Goal: Task Accomplishment & Management: Use online tool/utility

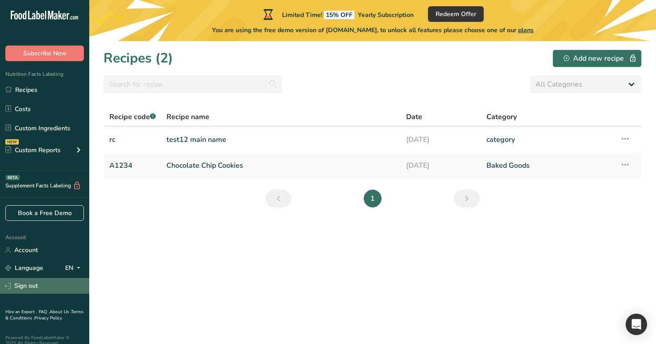
click at [69, 283] on link "Sign out" at bounding box center [44, 286] width 89 height 16
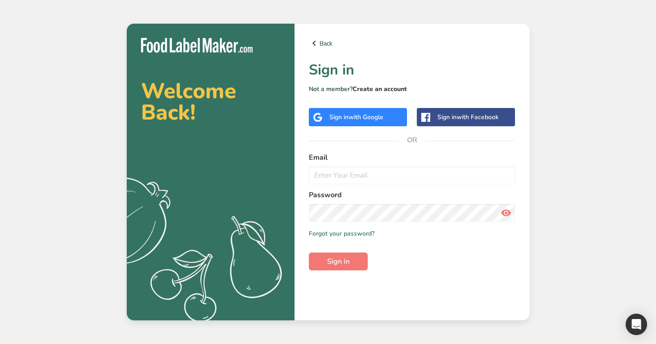
click at [389, 88] on link "Create an account" at bounding box center [379, 89] width 54 height 8
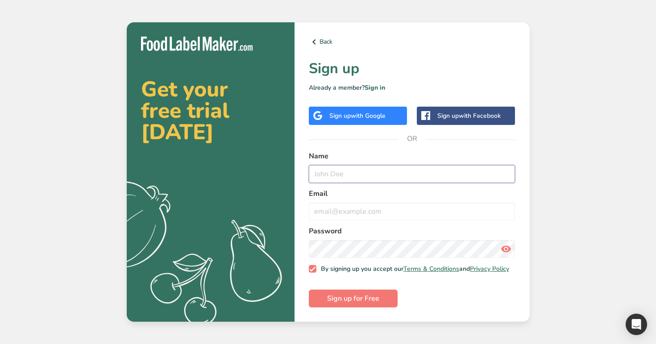
click at [325, 174] on input "text" at bounding box center [412, 174] width 207 height 18
type input "[EMAIL_ADDRESS][DOMAIN_NAME]"
click at [352, 207] on input "email" at bounding box center [412, 212] width 207 height 18
paste input "[EMAIL_ADDRESS][DOMAIN_NAME]"
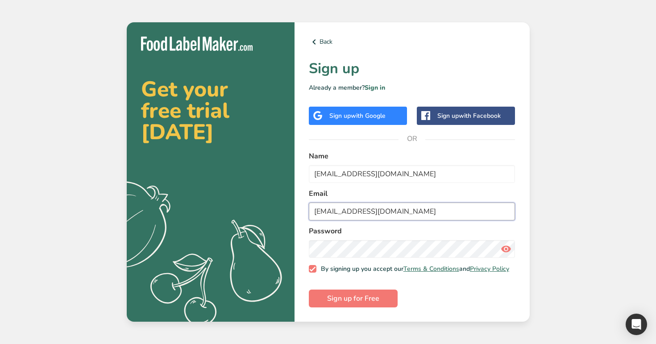
type input "[EMAIL_ADDRESS][DOMAIN_NAME]"
click at [353, 303] on span "Sign up for Free" at bounding box center [353, 298] width 52 height 11
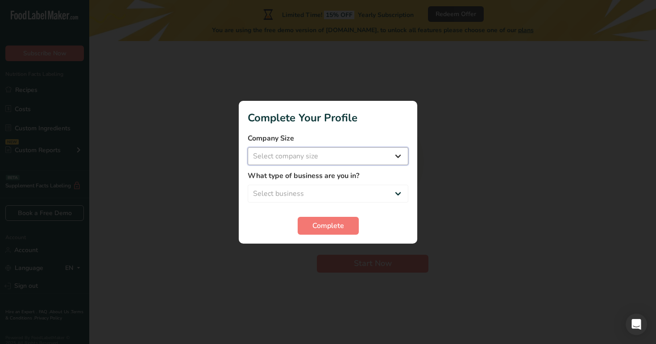
click at [340, 152] on select "Select company size Over 500 Employees test 1 1 Fewer than 10 Employees Fewer t…" at bounding box center [328, 156] width 161 height 18
select select "20"
click at [248, 147] on select "Select company size Over 500 Employees test 1 1 Fewer than 10 Employees Fewer t…" at bounding box center [328, 156] width 161 height 18
click at [353, 200] on select "Select business Packaged Food Manufacturer Restaurant & Cafe Bakery Meal Plans …" at bounding box center [328, 194] width 161 height 18
select select "3"
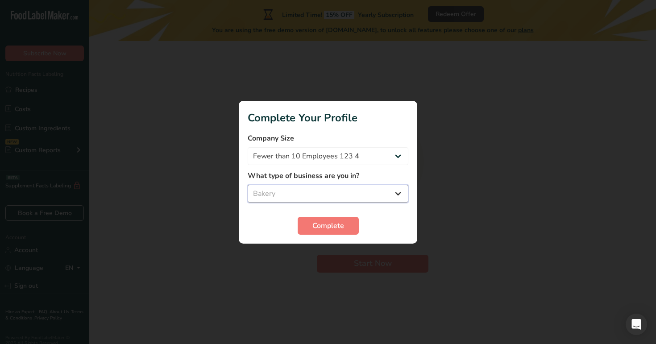
click at [248, 185] on select "Select business Packaged Food Manufacturer Restaurant & Cafe Bakery Meal Plans …" at bounding box center [328, 194] width 161 height 18
click at [343, 222] on span "Complete" at bounding box center [328, 225] width 32 height 11
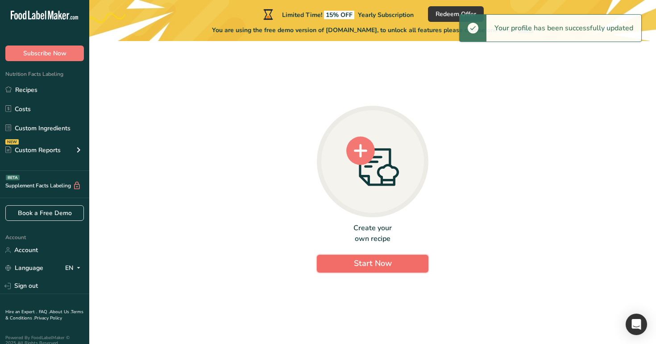
click at [332, 262] on button "Start Now" at bounding box center [373, 264] width 112 height 18
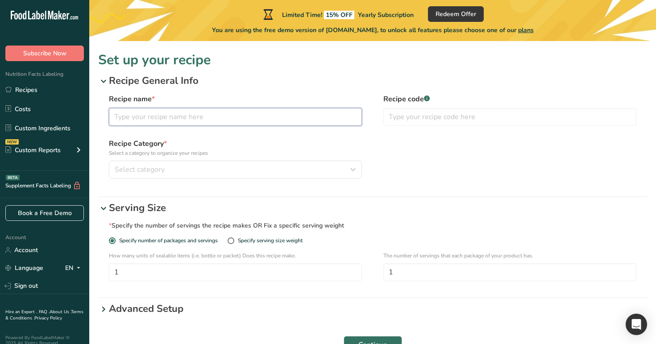
click at [267, 115] on input "text" at bounding box center [235, 117] width 253 height 18
type input "test"
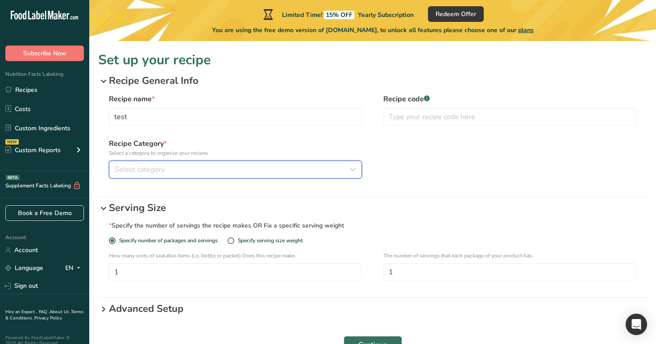
click at [272, 168] on div "Select category" at bounding box center [233, 169] width 236 height 11
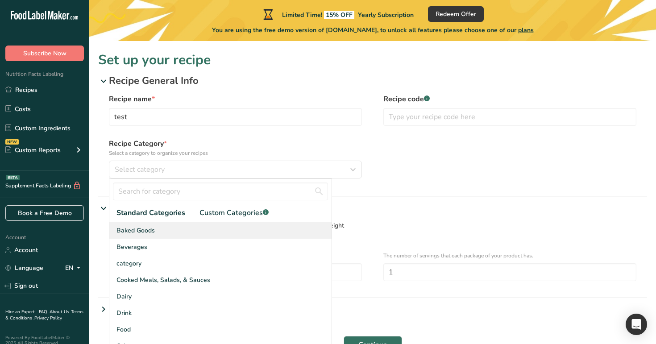
click at [265, 235] on div "Baked Goods" at bounding box center [220, 230] width 222 height 17
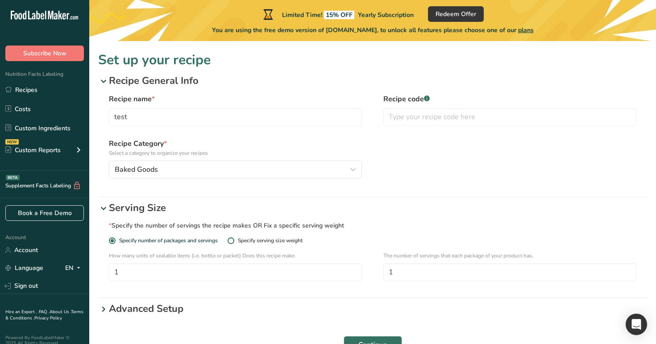
click at [243, 239] on div "Specify serving size weight" at bounding box center [270, 240] width 65 height 7
click at [233, 239] on input "Specify serving size weight" at bounding box center [231, 241] width 6 height 6
radio input "true"
radio input "false"
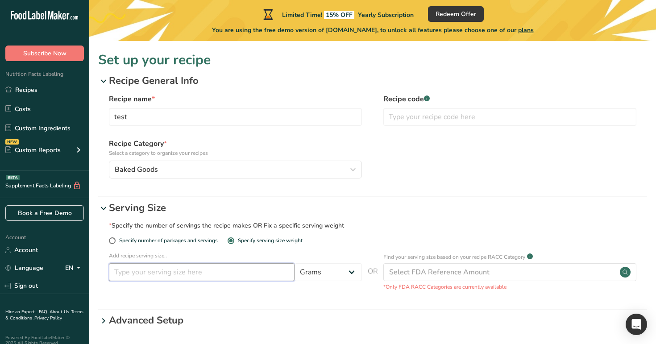
click at [236, 270] on input "number" at bounding box center [202, 272] width 186 height 18
type input "1"
click at [320, 277] on select "Grams ppm ug kg mg mcg lb oz quarter cup half cup l ml fl oz tbsp tsp cup qt ga…" at bounding box center [327, 272] width 67 height 18
select select "24"
click at [294, 263] on select "Grams ppm ug kg mg mcg lb oz quarter cup half cup l ml fl oz tbsp tsp cup qt ga…" at bounding box center [327, 272] width 67 height 18
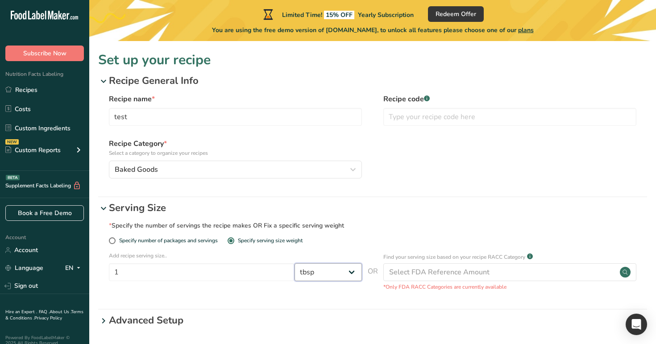
select select "29"
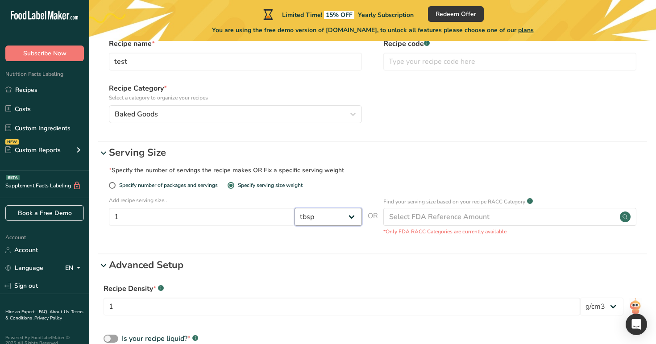
scroll to position [178, 0]
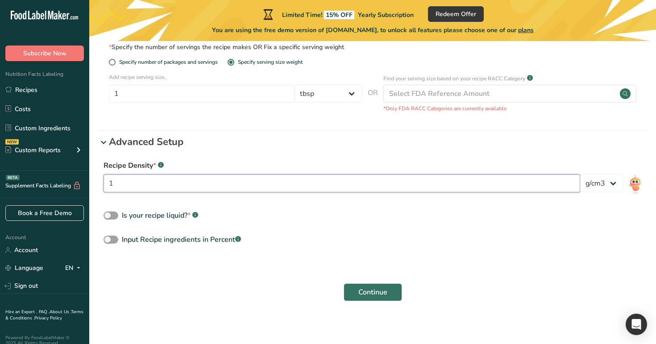
click at [331, 187] on input "1" at bounding box center [341, 183] width 476 height 18
type input "12"
click at [608, 181] on select "lb/ft3 g/cm3" at bounding box center [601, 183] width 43 height 18
select select "30"
click at [580, 174] on select "lb/ft3 g/cm3" at bounding box center [601, 183] width 43 height 18
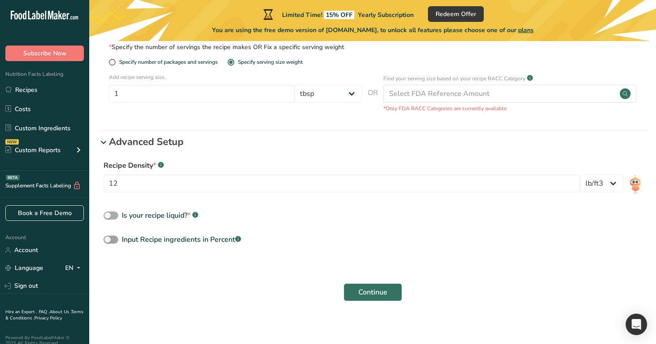
click at [139, 216] on div "Is your recipe liquid? * .a-a{fill:#347362;}.b-a{fill:#fff;}" at bounding box center [160, 215] width 76 height 11
click at [109, 216] on input "Is your recipe liquid? * .a-a{fill:#347362;}.b-a{fill:#fff;}" at bounding box center [106, 216] width 6 height 6
checkbox input "true"
click at [148, 239] on div "Input Recipe ingredients in Percent .a-a{fill:#347362;}.b-a{fill:#fff;}" at bounding box center [181, 239] width 119 height 11
click at [109, 239] on input "Input Recipe ingredients in Percent .a-a{fill:#347362;}.b-a{fill:#fff;}" at bounding box center [106, 240] width 6 height 6
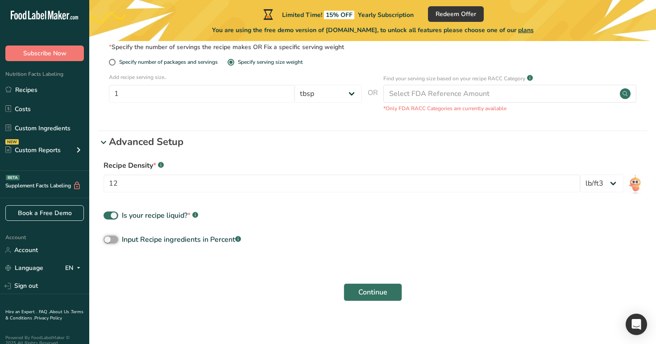
checkbox input "true"
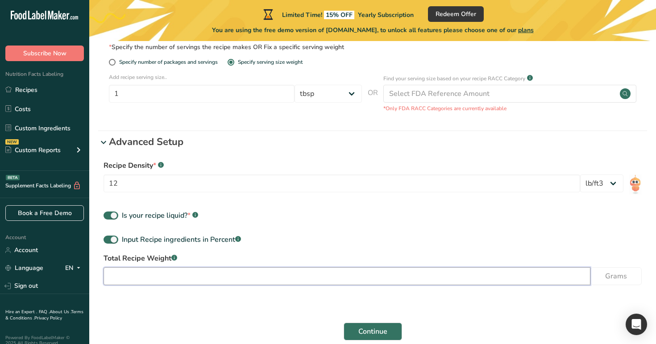
click at [309, 275] on input "number" at bounding box center [346, 276] width 487 height 18
type input "100"
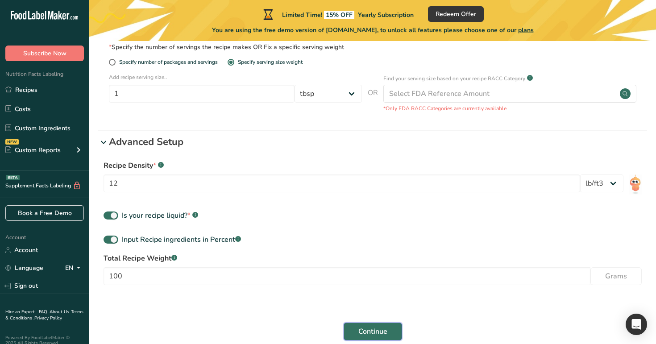
click at [370, 330] on span "Continue" at bounding box center [372, 331] width 29 height 11
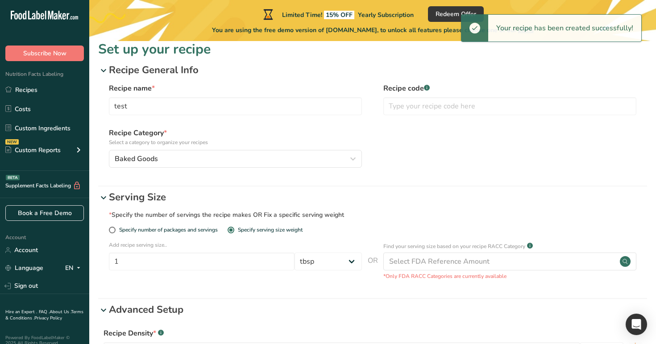
scroll to position [0, 0]
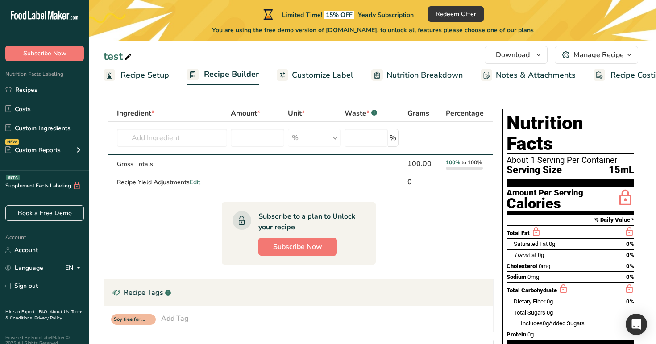
click at [144, 77] on span "Recipe Setup" at bounding box center [144, 75] width 49 height 12
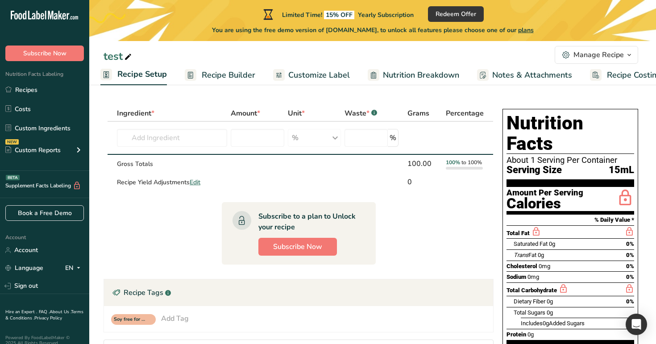
select select "24"
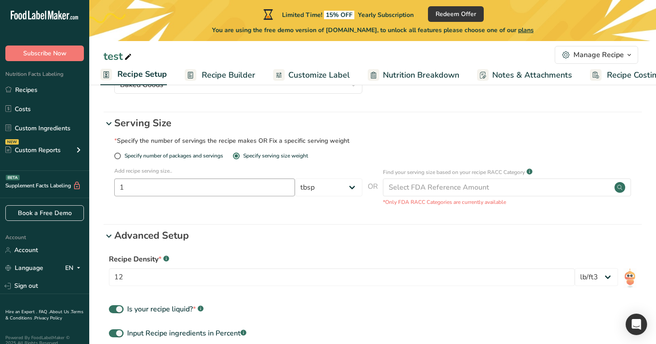
scroll to position [98, 0]
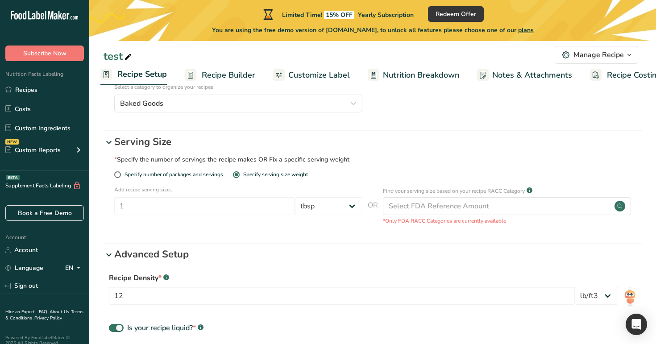
click at [237, 70] on span "Recipe Builder" at bounding box center [229, 75] width 54 height 12
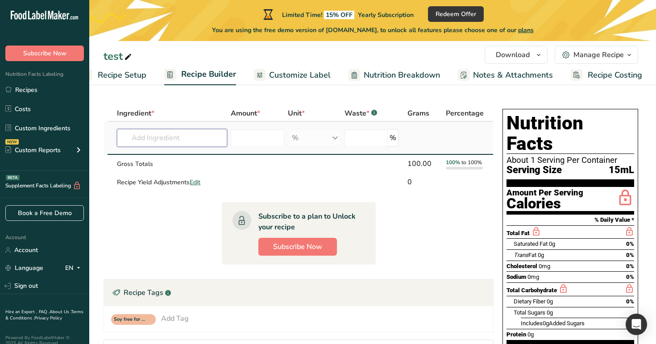
click at [207, 141] on input "text" at bounding box center [172, 138] width 110 height 18
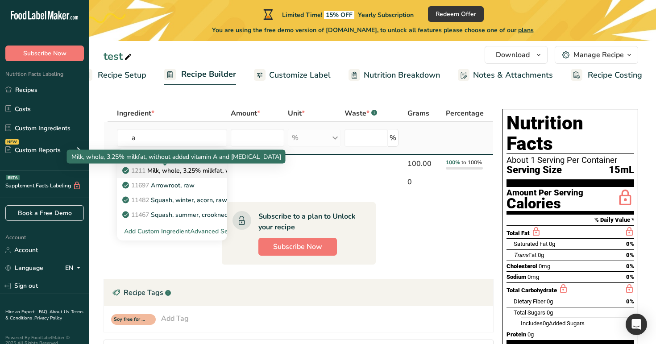
click at [195, 172] on p "1211 Milk, whole, 3.25% milkfat, without added vitamin A and [MEDICAL_DATA]" at bounding box center [243, 170] width 238 height 9
type input "Milk, whole, 3.25% milkfat, without added vitamin A and [MEDICAL_DATA]"
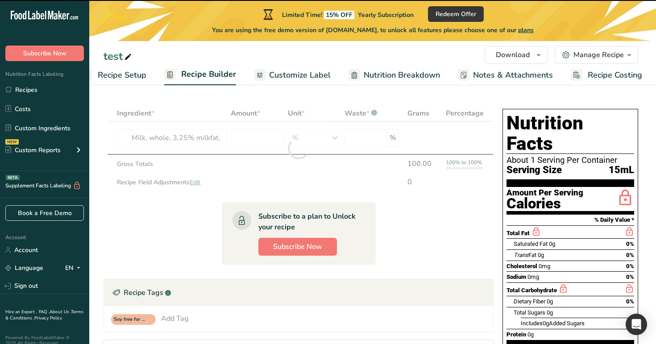
type input "0"
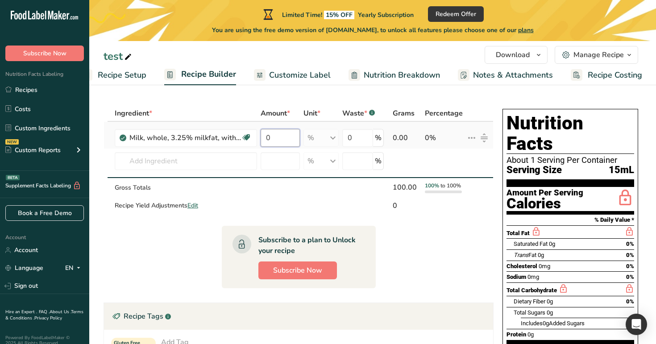
click at [274, 134] on input "0" at bounding box center [281, 138] width 40 height 18
click at [140, 76] on span "Recipe Setup" at bounding box center [122, 75] width 49 height 12
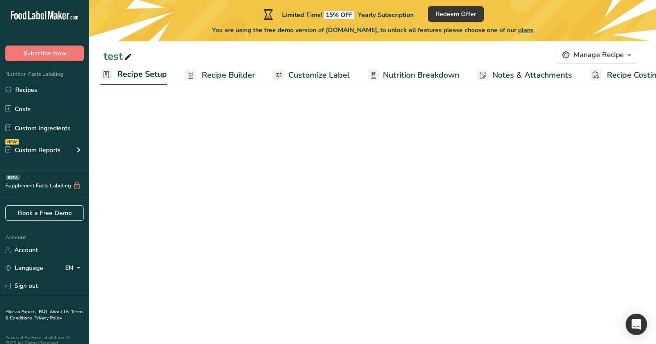
select select "24"
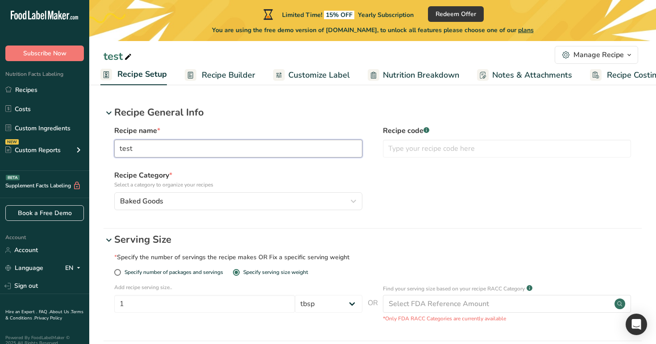
click at [241, 151] on input "test" at bounding box center [238, 149] width 248 height 18
click at [160, 112] on p "Recipe General Info" at bounding box center [377, 112] width 527 height 15
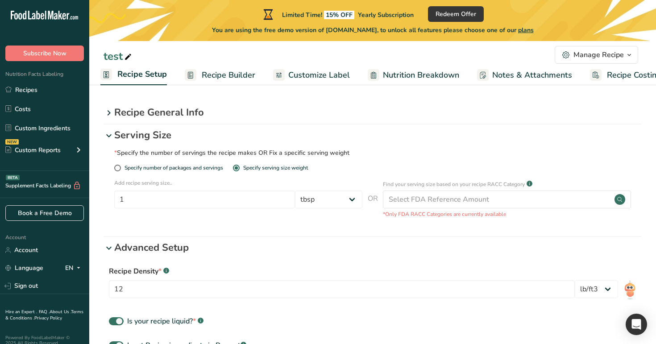
click at [154, 134] on p "Serving Size" at bounding box center [377, 135] width 527 height 15
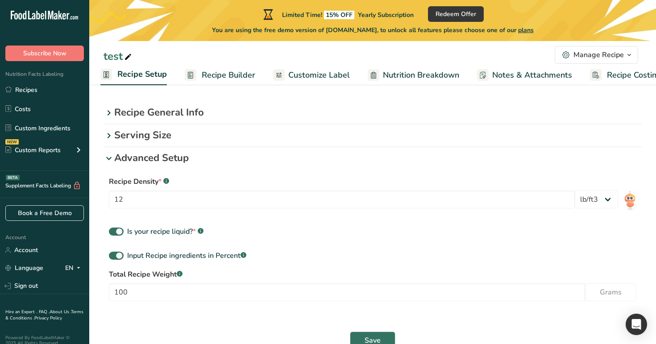
click at [151, 159] on p "Advanced Setup" at bounding box center [377, 158] width 527 height 15
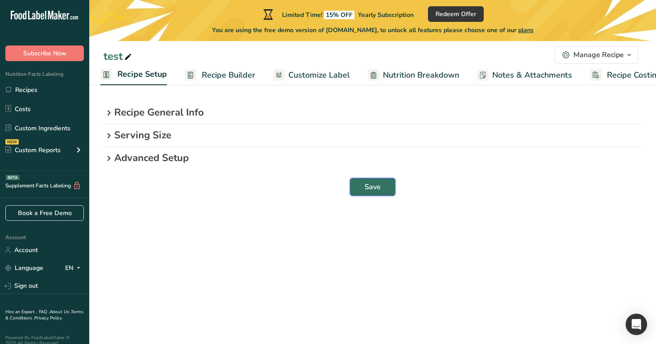
click at [375, 185] on span "Save" at bounding box center [372, 187] width 16 height 11
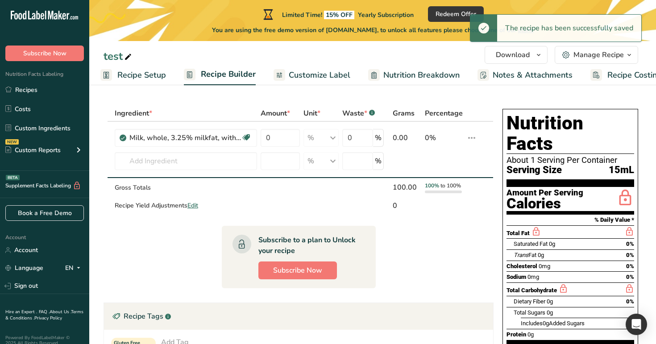
click at [602, 55] on div "Manage Recipe" at bounding box center [598, 55] width 50 height 11
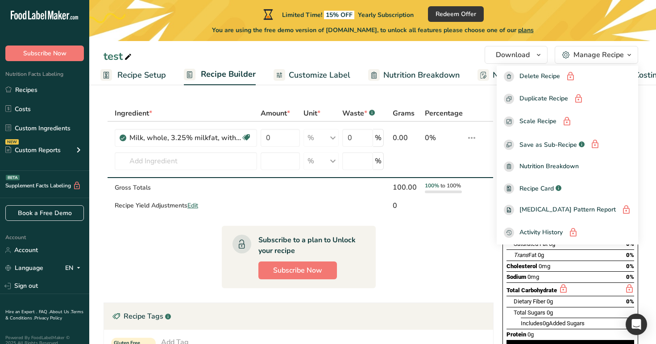
click at [309, 99] on section "Ingredient * Amount * Unit * Waste * .a-a{fill:#347362;}.b-a{fill:#fff;} Grams …" at bounding box center [372, 275] width 567 height 377
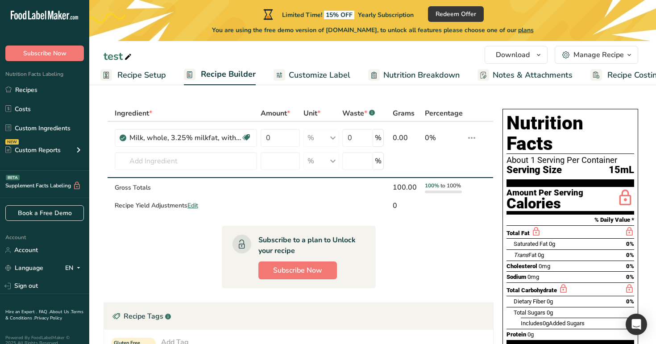
click at [138, 79] on span "Recipe Setup" at bounding box center [141, 75] width 49 height 12
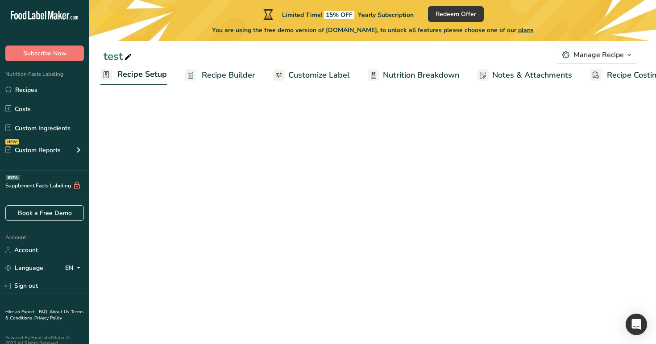
select select "24"
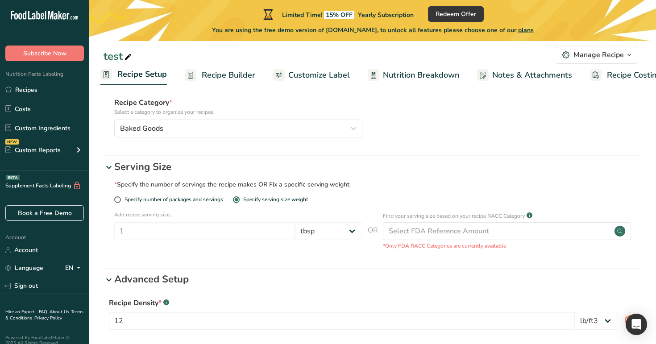
scroll to position [248, 0]
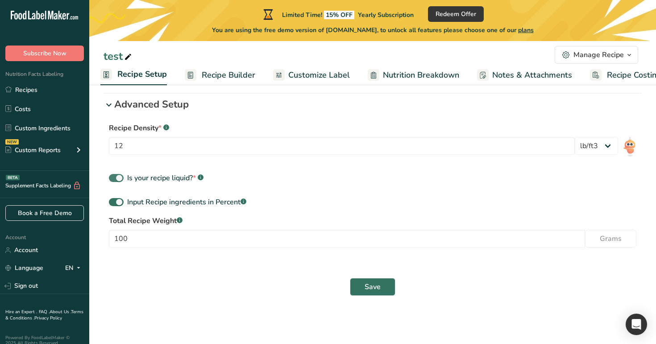
click at [185, 177] on div "Is your recipe liquid? * .a-a{fill:#347362;}.b-a{fill:#fff;}" at bounding box center [165, 178] width 76 height 11
click at [115, 177] on input "Is your recipe liquid? * .a-a{fill:#347362;}.b-a{fill:#fff;}" at bounding box center [112, 178] width 6 height 6
checkbox input "false"
click at [217, 200] on div "Input Recipe ingredients in Percent .a-a{fill:#347362;}.b-a{fill:#fff;}" at bounding box center [186, 202] width 119 height 11
click at [115, 200] on input "Input Recipe ingredients in Percent .a-a{fill:#347362;}.b-a{fill:#fff;}" at bounding box center [112, 202] width 6 height 6
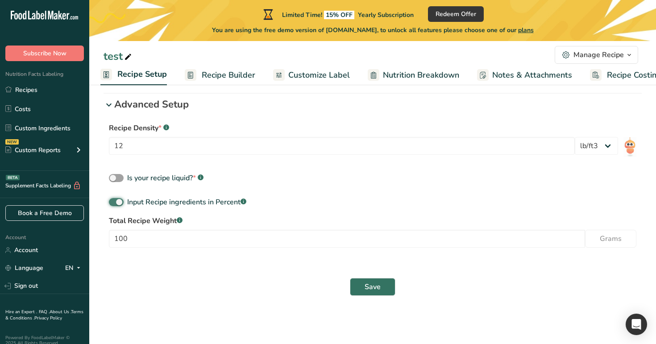
checkbox input "false"
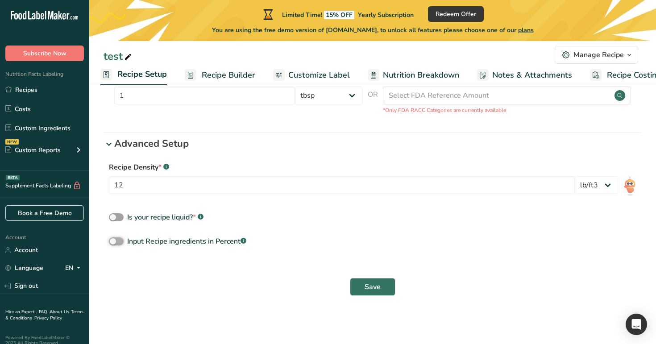
scroll to position [208, 0]
click at [368, 286] on span "Save" at bounding box center [372, 286] width 16 height 11
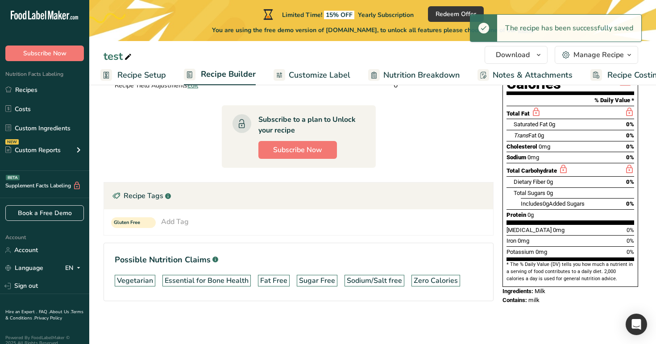
scroll to position [119, 0]
click at [147, 76] on span "Recipe Setup" at bounding box center [141, 75] width 49 height 12
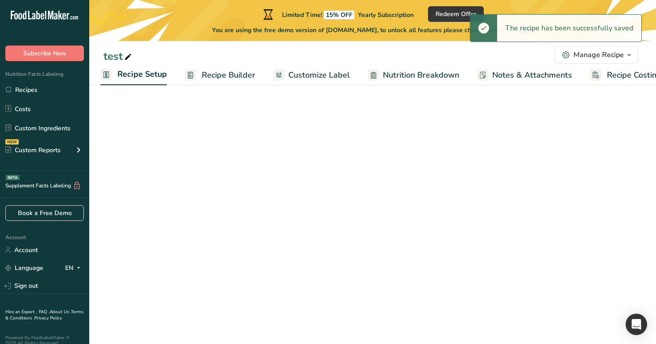
select select "24"
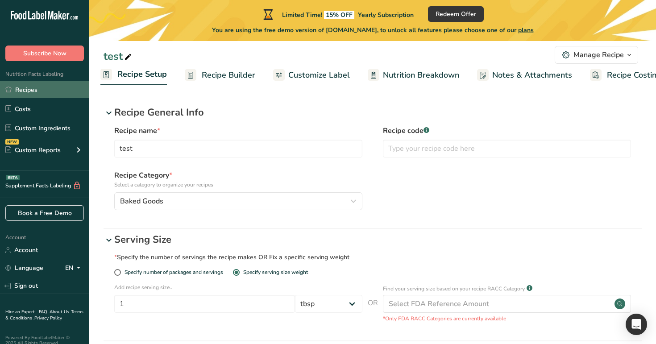
click at [27, 91] on link "Recipes" at bounding box center [44, 89] width 89 height 17
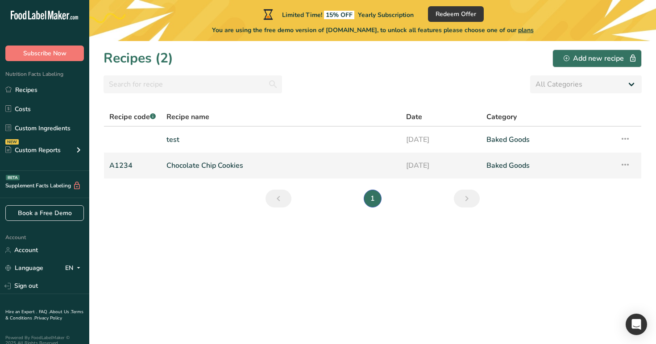
click at [252, 167] on link "Chocolate Chip Cookies" at bounding box center [280, 165] width 229 height 19
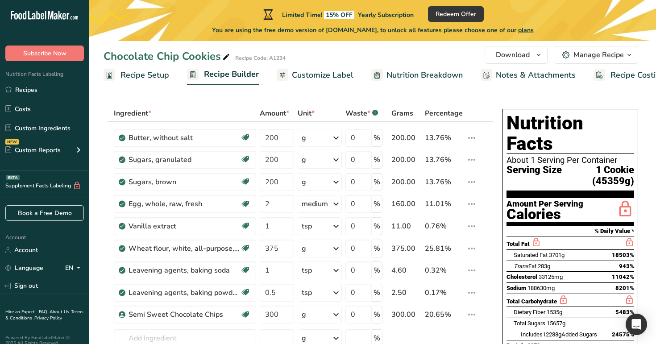
click at [164, 75] on span "Recipe Setup" at bounding box center [144, 75] width 49 height 12
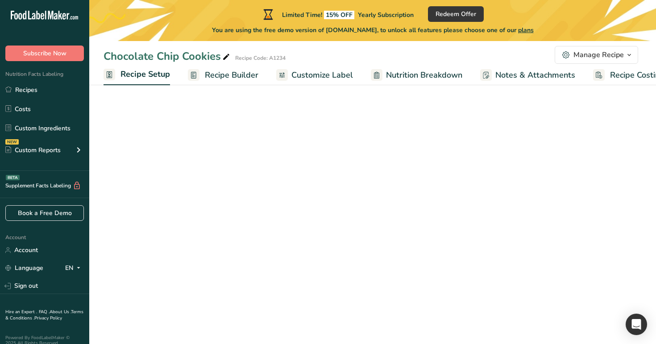
scroll to position [0, 3]
select select "17"
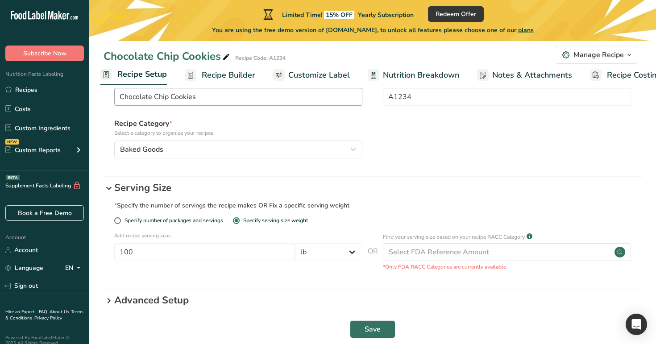
scroll to position [94, 0]
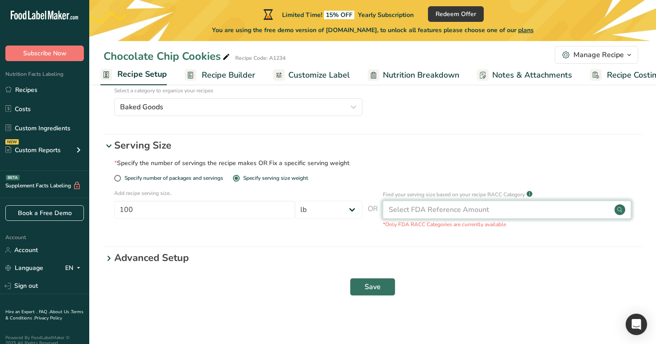
click at [617, 211] on circle at bounding box center [619, 209] width 11 height 11
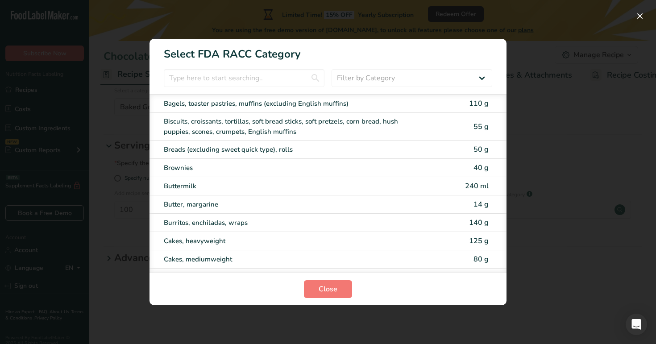
click at [559, 125] on div "RACC Category Selection Modal" at bounding box center [328, 172] width 656 height 344
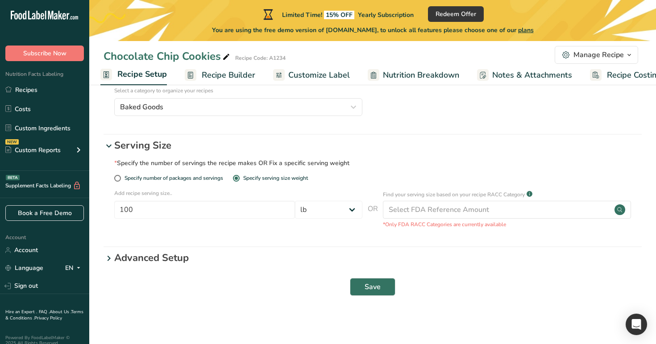
scroll to position [0, 0]
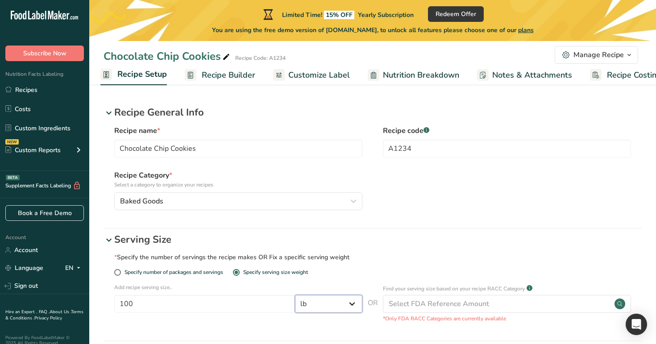
click at [317, 305] on select "Grams ppm ug kg mg mcg lb oz quarter cup half cup l ml fl oz tbsp tsp cup qt ga…" at bounding box center [328, 304] width 67 height 18
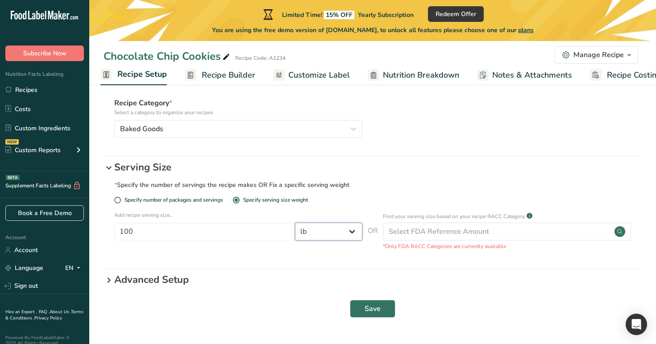
scroll to position [94, 0]
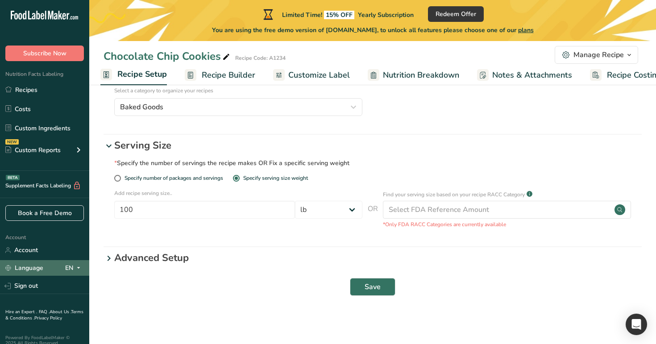
click at [63, 268] on div "Language EN" at bounding box center [44, 268] width 79 height 16
click at [46, 301] on div "Spanish" at bounding box center [46, 301] width 62 height 17
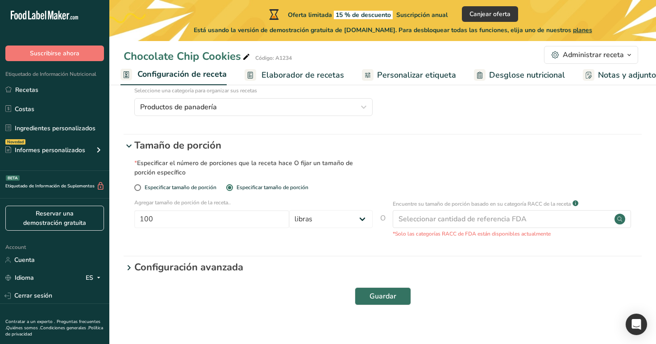
scroll to position [0, 0]
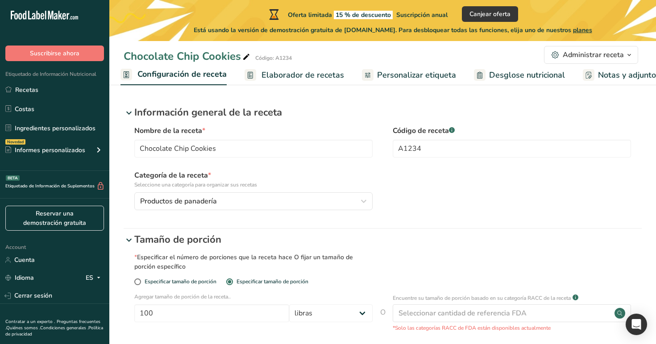
click at [247, 112] on p "Información general de la receta" at bounding box center [387, 112] width 507 height 15
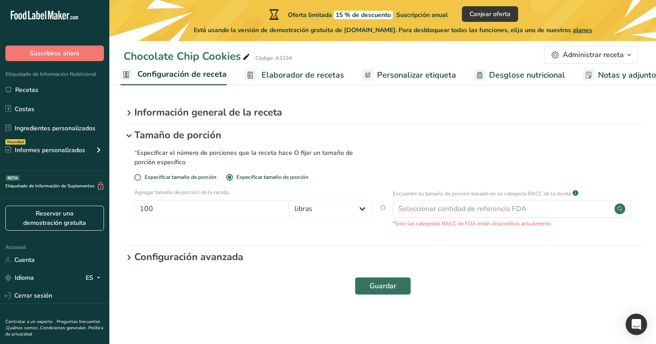
click at [205, 138] on p "Tamaño de porción" at bounding box center [387, 135] width 507 height 15
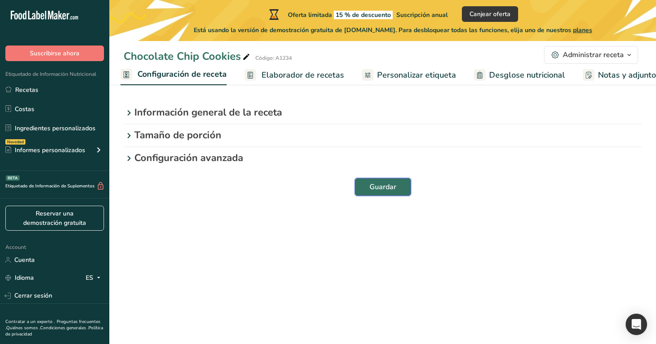
click at [370, 181] on button "Guardar" at bounding box center [383, 187] width 56 height 18
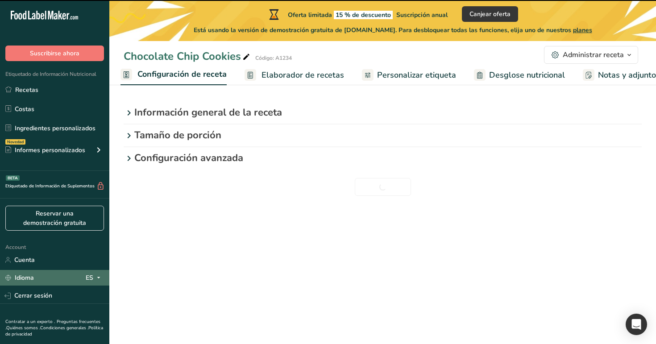
click at [95, 279] on span at bounding box center [98, 278] width 11 height 11
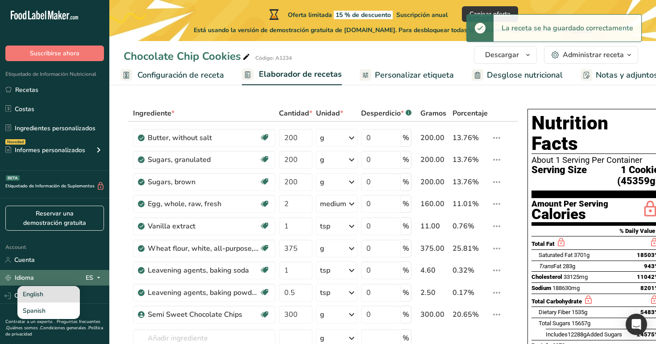
click at [62, 292] on div "English" at bounding box center [48, 294] width 62 height 17
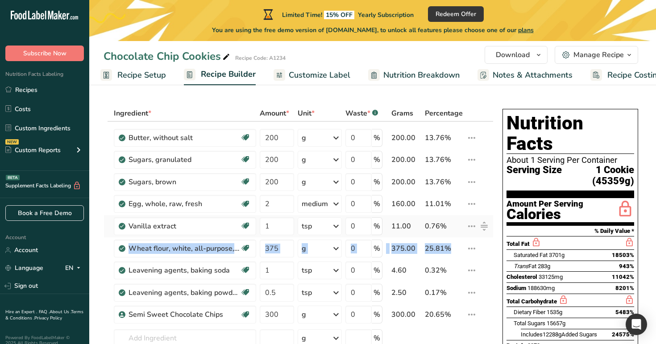
drag, startPoint x: 484, startPoint y: 247, endPoint x: 484, endPoint y: 224, distance: 22.3
click at [484, 224] on tbody "Butter, without salt Gluten free Vegetarian Soy free 200 g Portions 1 pat (1" s…" at bounding box center [298, 256] width 389 height 269
click at [484, 218] on td "i Info Delete" at bounding box center [478, 226] width 29 height 22
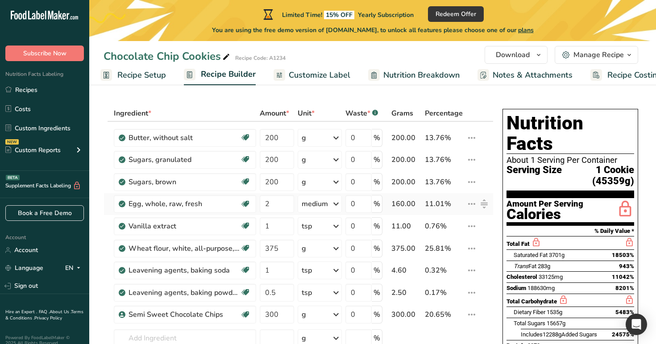
click at [483, 203] on icon at bounding box center [484, 204] width 6 height 8
click at [484, 188] on div at bounding box center [484, 182] width 14 height 14
click at [484, 148] on td "i Info Delete" at bounding box center [478, 135] width 29 height 27
click at [21, 88] on link "Recipes" at bounding box center [44, 89] width 89 height 17
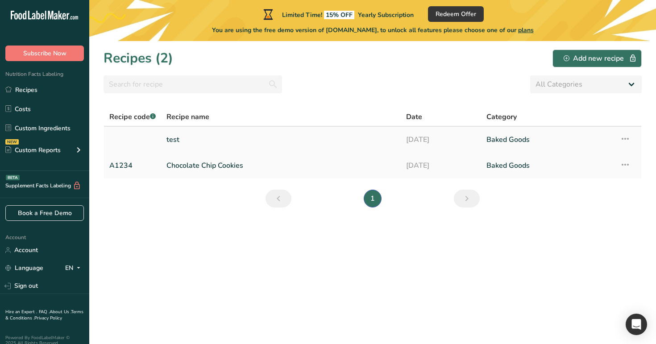
click at [203, 136] on link "test" at bounding box center [280, 139] width 229 height 19
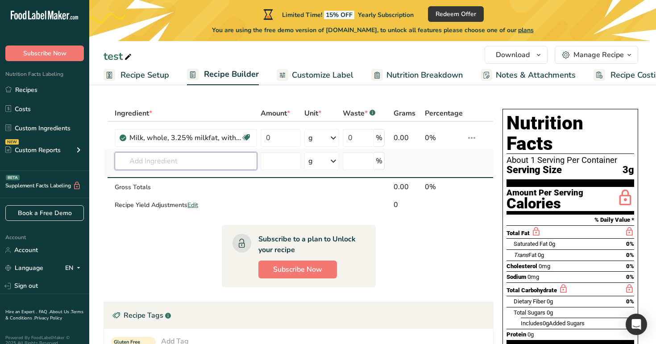
click at [217, 164] on input "text" at bounding box center [186, 161] width 142 height 18
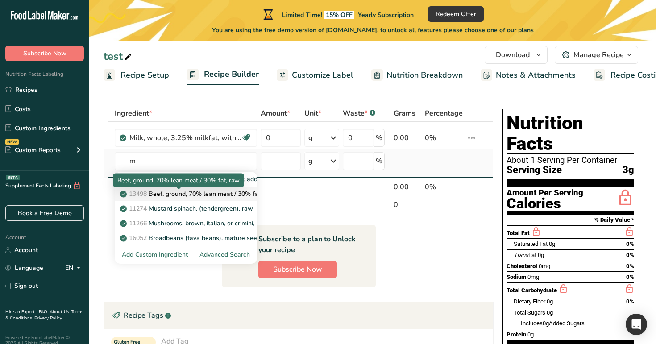
click at [221, 198] on p "13498 Beef, ground, 70% lean meat / 30% fat, raw" at bounding box center [198, 193] width 153 height 9
type input "Beef, ground, 70% lean meat / 30% fat, raw"
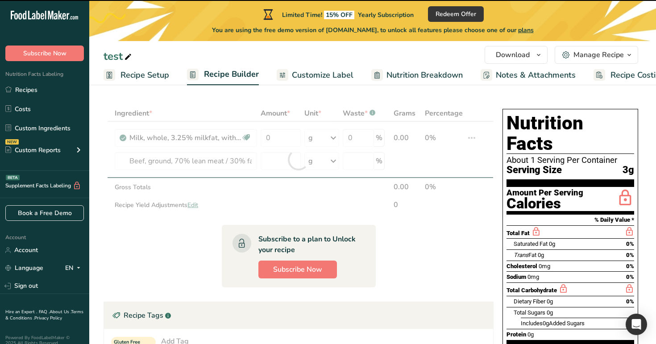
type input "0"
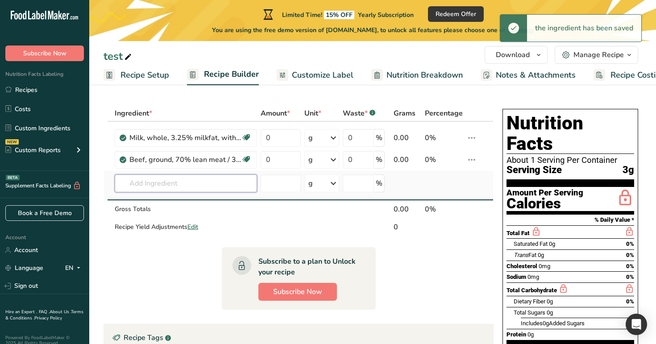
click at [195, 177] on input "text" at bounding box center [186, 183] width 142 height 18
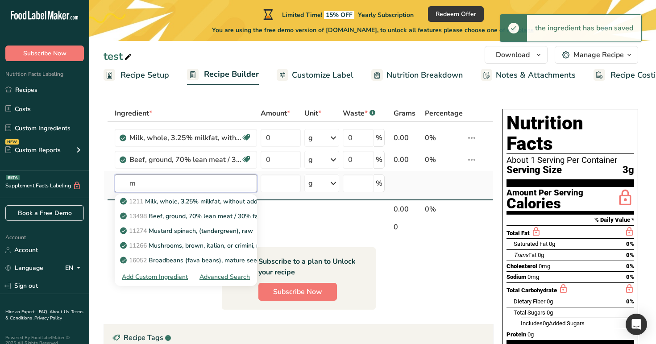
type input "m"
click at [219, 276] on div "Advanced Search" at bounding box center [224, 276] width 50 height 9
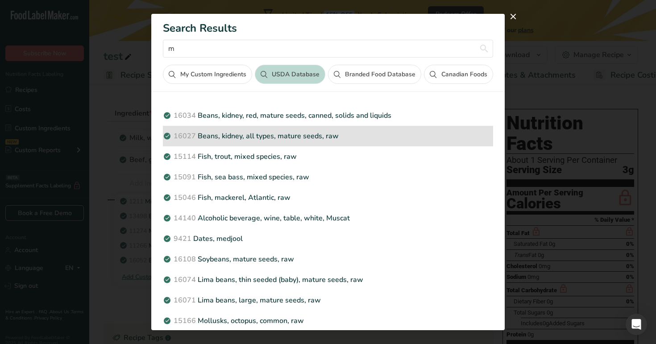
scroll to position [201, 0]
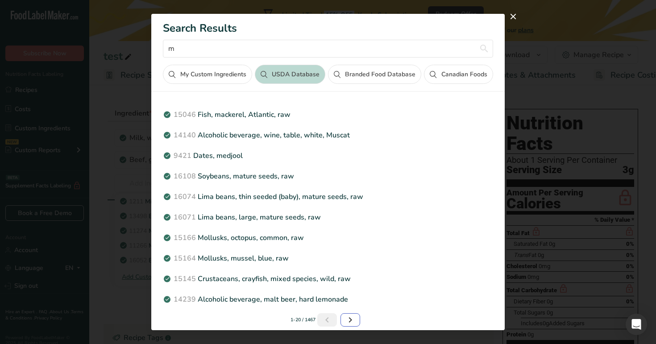
click at [344, 315] on link "Next page" at bounding box center [350, 319] width 20 height 13
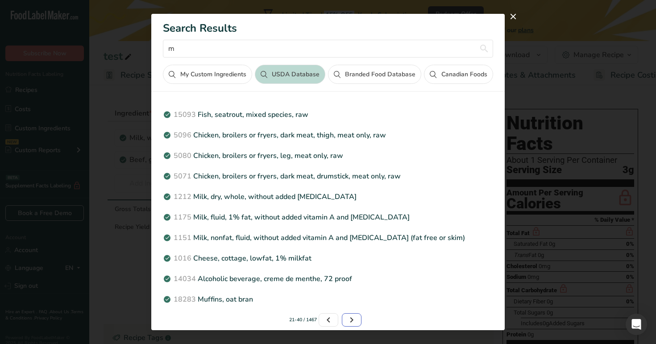
click at [344, 315] on link "Page 3." at bounding box center [352, 319] width 20 height 13
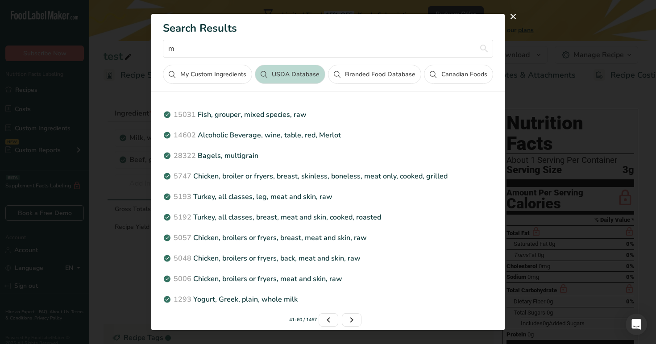
click at [466, 72] on button "Canadian Foods" at bounding box center [458, 74] width 69 height 19
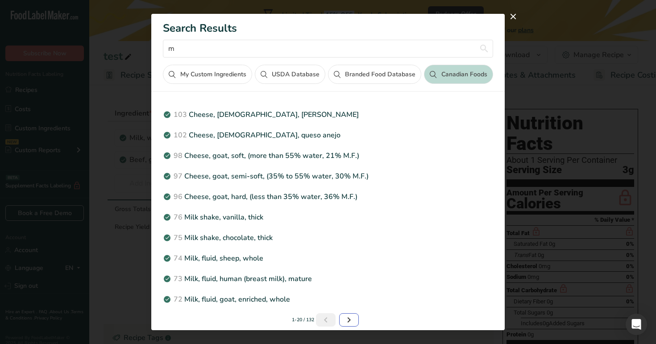
click at [351, 318] on icon "Next page" at bounding box center [349, 320] width 11 height 16
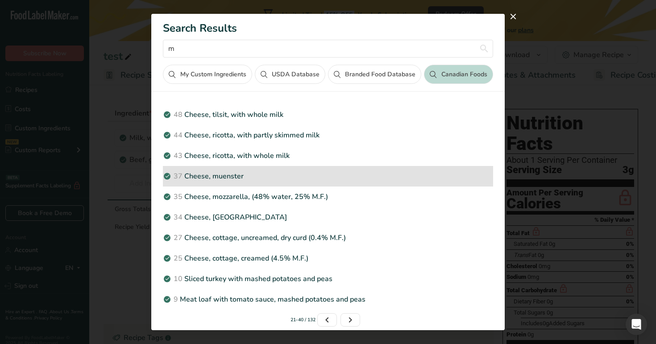
click at [317, 185] on div "37 Cheese, muenster" at bounding box center [328, 176] width 330 height 21
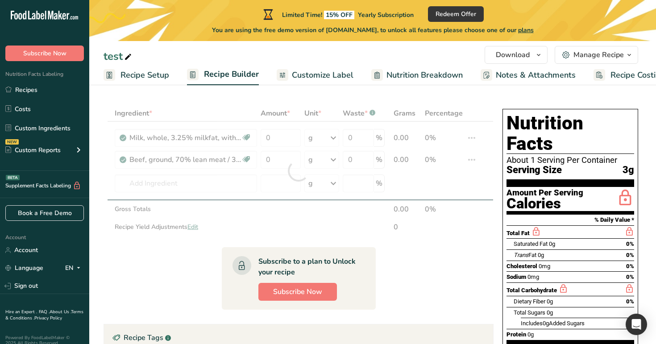
click at [317, 185] on div at bounding box center [298, 170] width 390 height 131
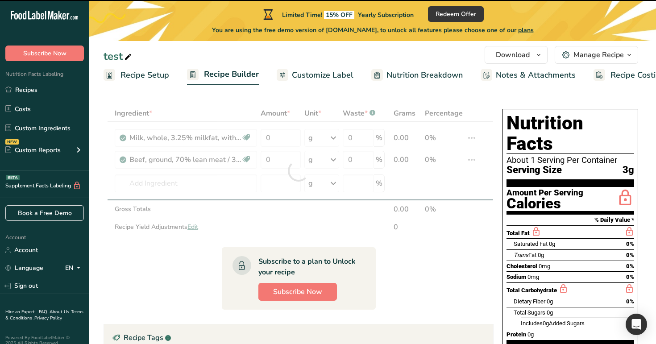
type input "0"
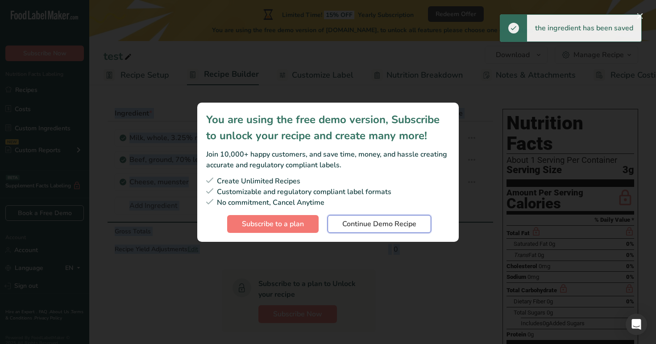
click at [346, 221] on span "Continue Demo Recipe" at bounding box center [379, 224] width 74 height 11
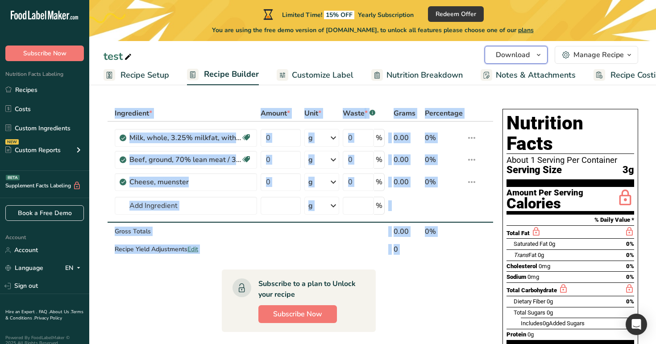
click at [531, 54] on button "Download" at bounding box center [515, 55] width 63 height 18
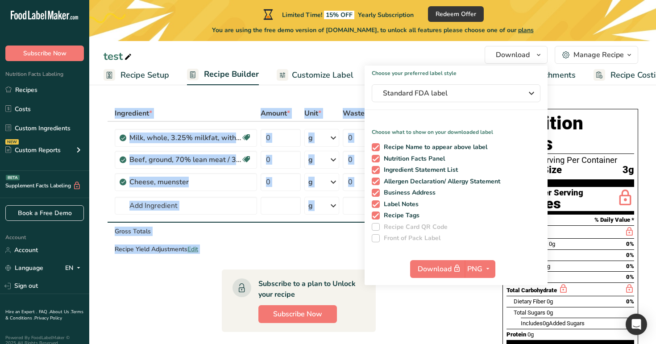
click at [455, 33] on span "You are using the free demo version of [DOMAIN_NAME], to unlock all features pl…" at bounding box center [373, 29] width 322 height 9
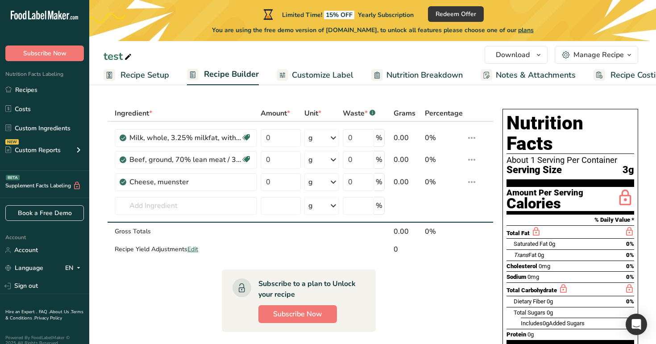
click at [404, 77] on span "Nutrition Breakdown" at bounding box center [424, 75] width 76 height 12
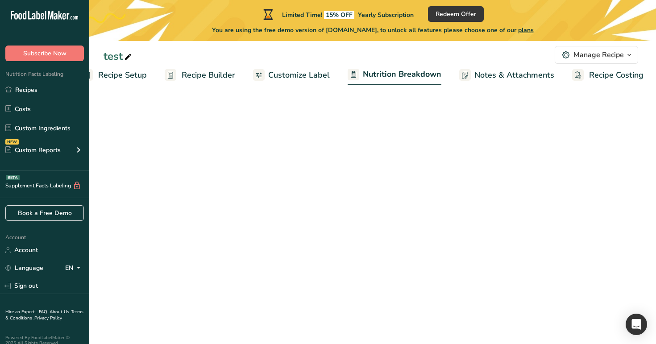
select select "Calories"
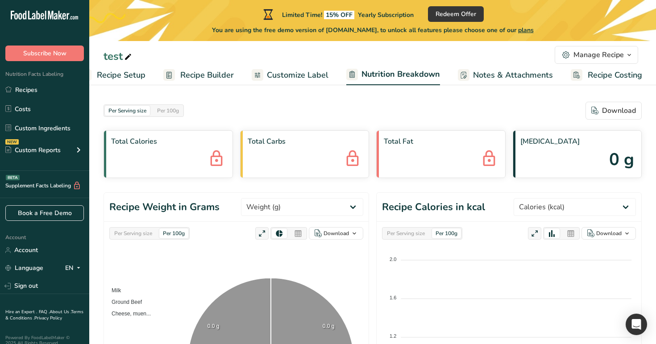
click at [310, 70] on span "Customize Label" at bounding box center [298, 75] width 62 height 12
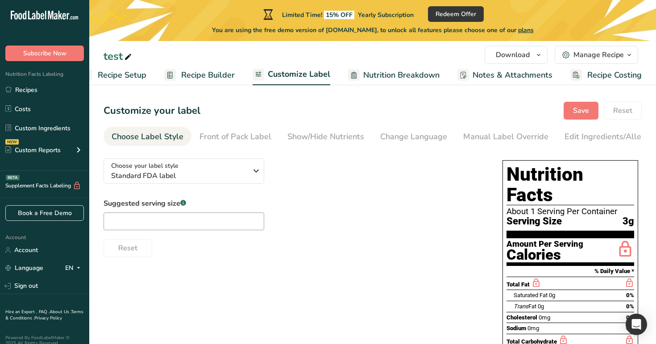
click at [382, 80] on span "Nutrition Breakdown" at bounding box center [401, 75] width 76 height 12
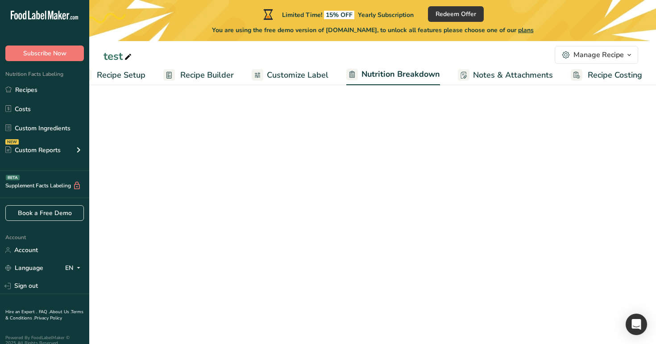
select select "Calories"
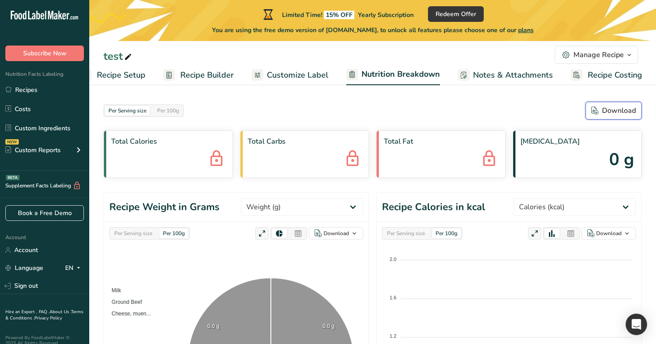
click at [625, 114] on div "Download" at bounding box center [613, 110] width 45 height 11
click at [322, 79] on span "Customize Label" at bounding box center [298, 75] width 62 height 12
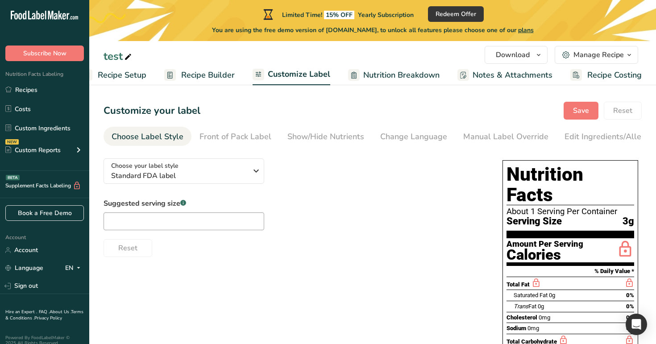
click at [605, 52] on div "Manage Recipe" at bounding box center [598, 55] width 50 height 11
